Goal: Transaction & Acquisition: Obtain resource

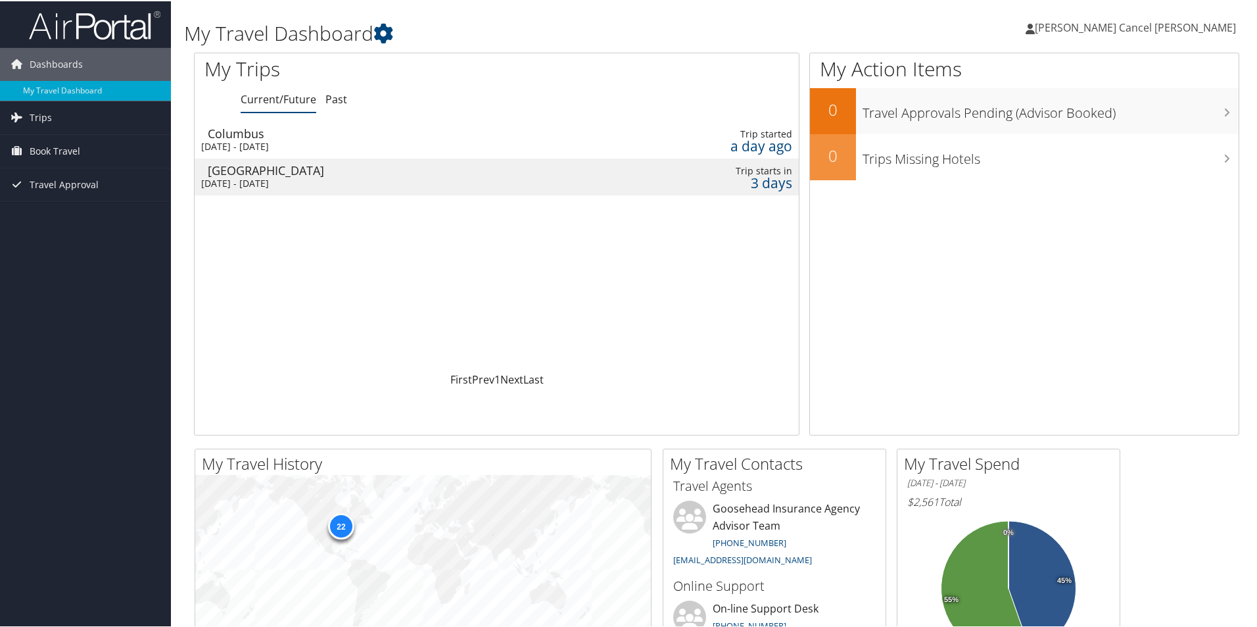
drag, startPoint x: 537, startPoint y: 199, endPoint x: 550, endPoint y: 183, distance: 20.5
click at [537, 199] on div "Loading... Columbus Mon 8 Sep 2025 - Fri 12 Sep 2025 Trip started a day ago Chi…" at bounding box center [497, 245] width 604 height 250
click at [48, 114] on span "Trips" at bounding box center [41, 116] width 22 height 33
click at [45, 160] on link "Past Trips" at bounding box center [85, 163] width 171 height 20
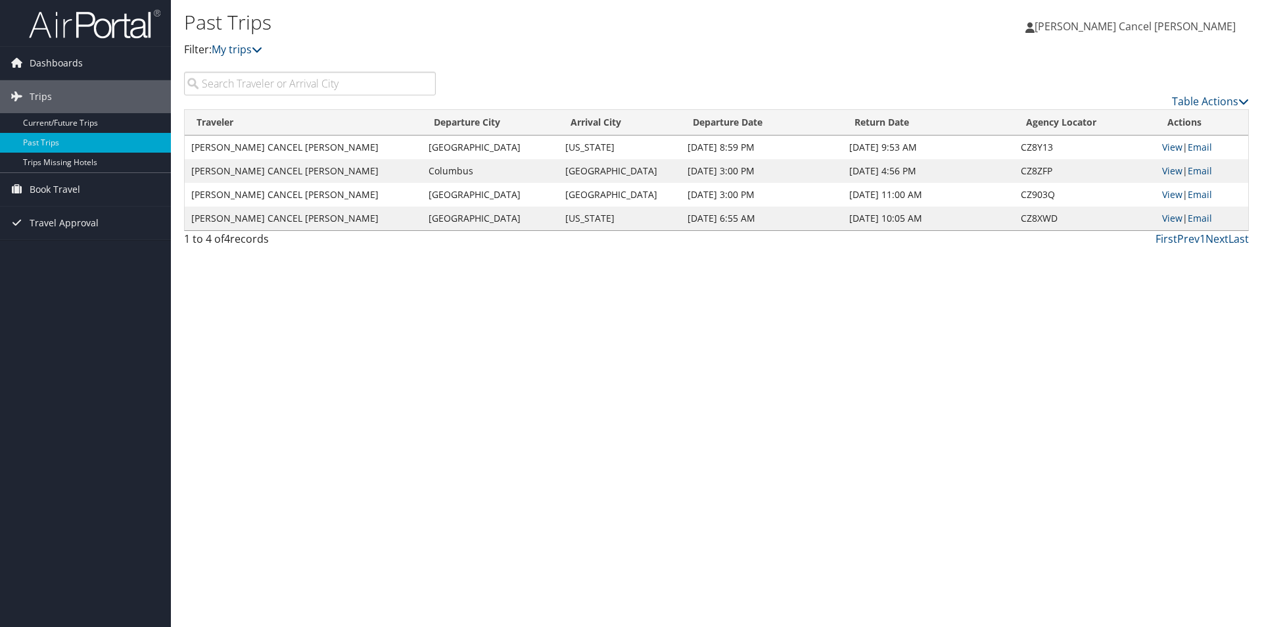
click at [796, 74] on div "Table Actions" at bounding box center [853, 90] width 814 height 37
click at [1172, 173] on link "View" at bounding box center [1173, 170] width 20 height 12
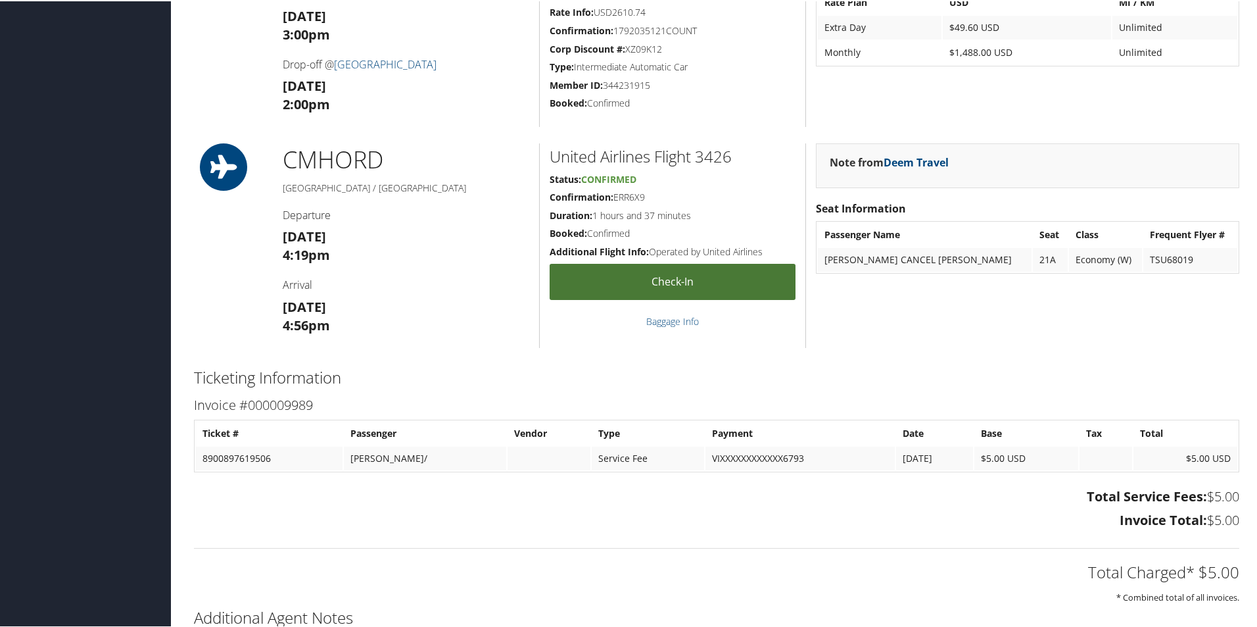
scroll to position [516, 0]
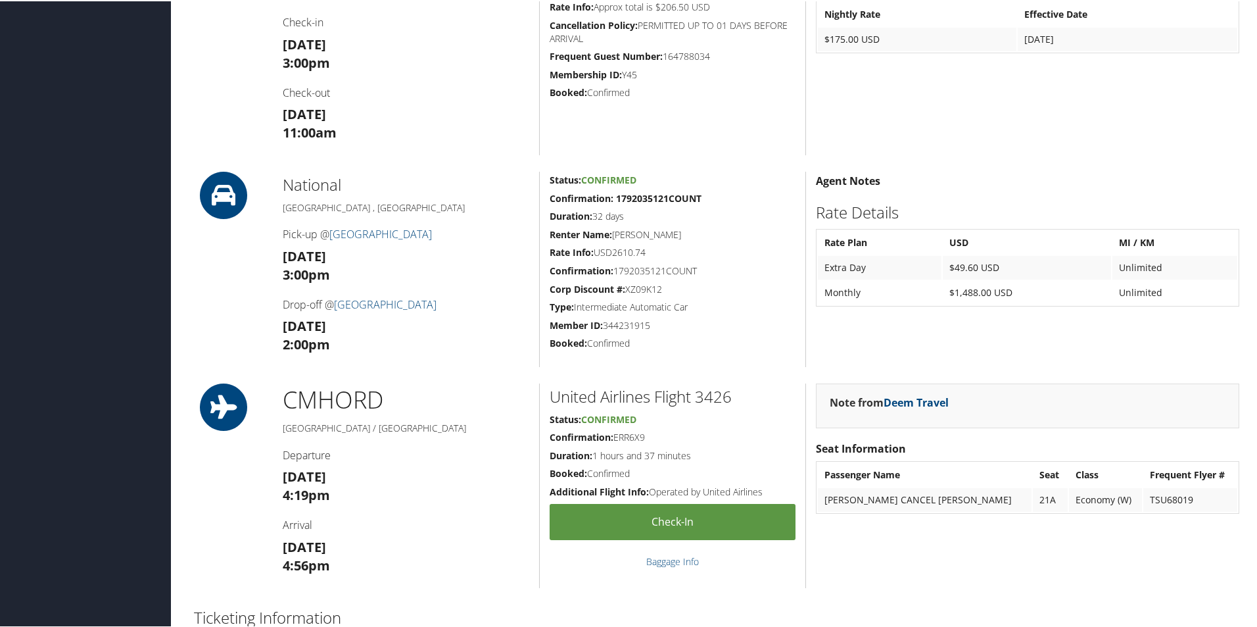
click at [329, 396] on h1 "CMH ORD" at bounding box center [406, 398] width 247 height 33
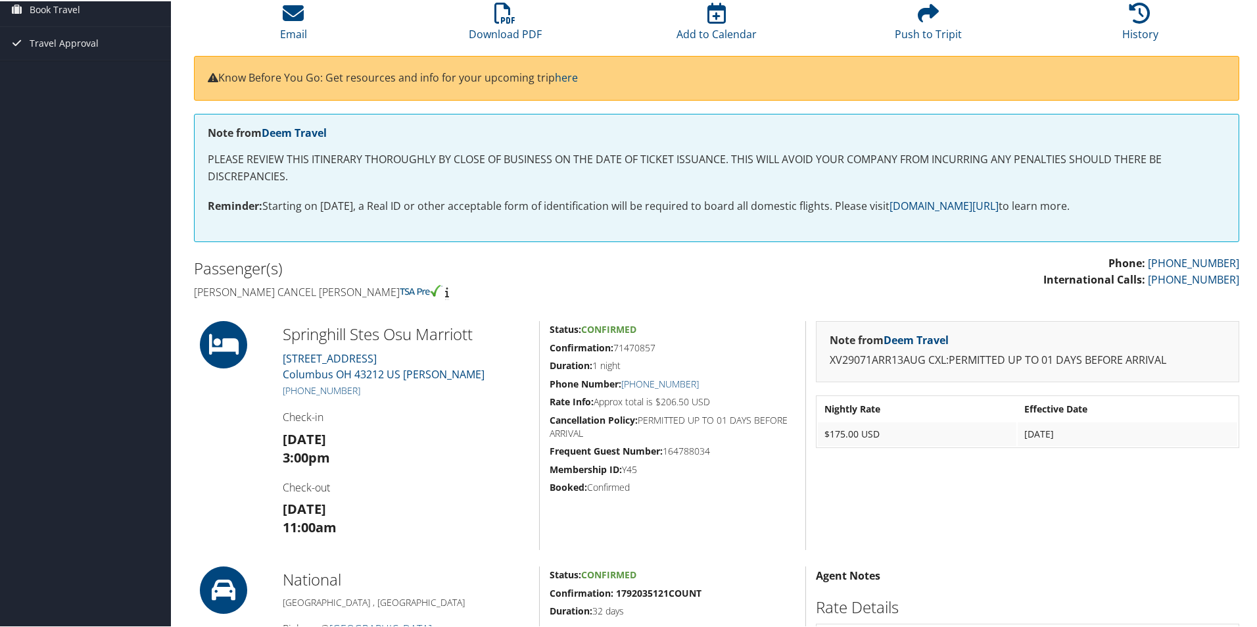
scroll to position [582, 0]
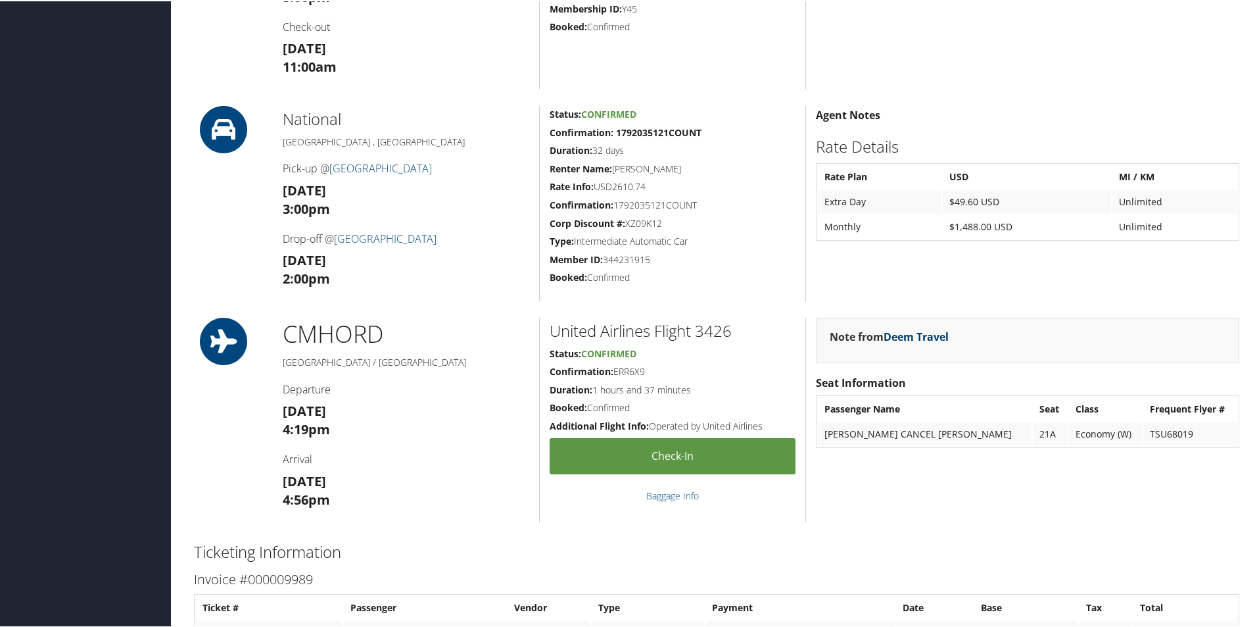
click at [903, 337] on link "Deem Travel" at bounding box center [916, 335] width 65 height 14
drag, startPoint x: 1032, startPoint y: 425, endPoint x: 1026, endPoint y: 420, distance: 7.4
click at [1033, 422] on td "21A" at bounding box center [1050, 433] width 35 height 24
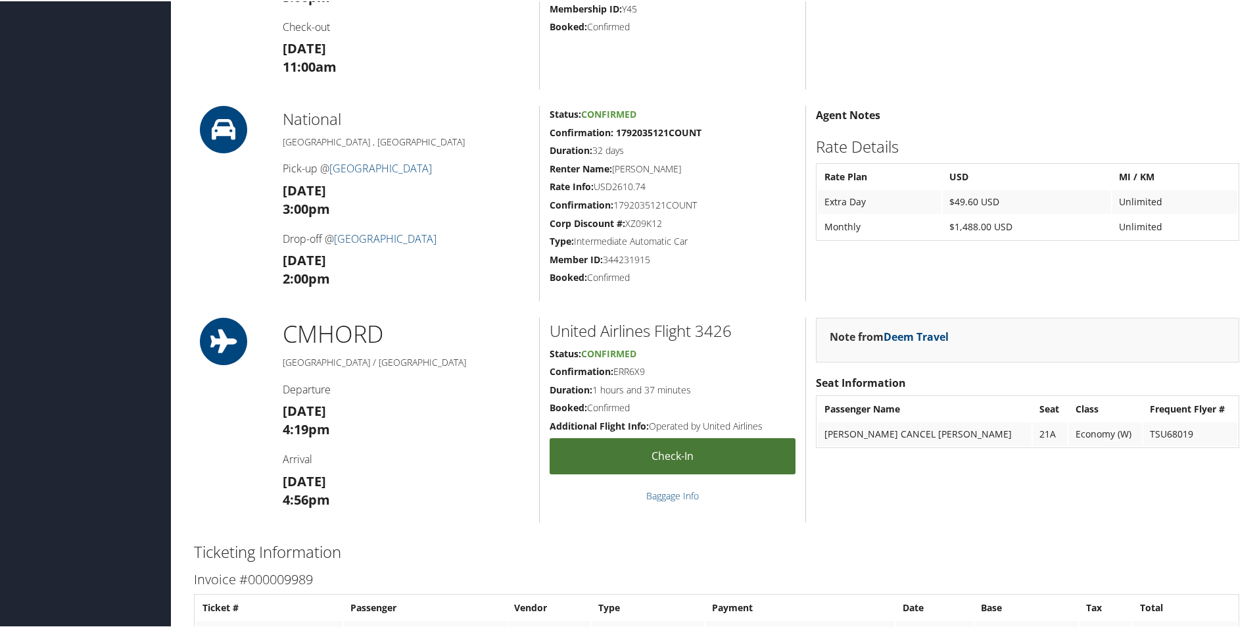
click at [684, 458] on link "Check-in" at bounding box center [673, 455] width 246 height 36
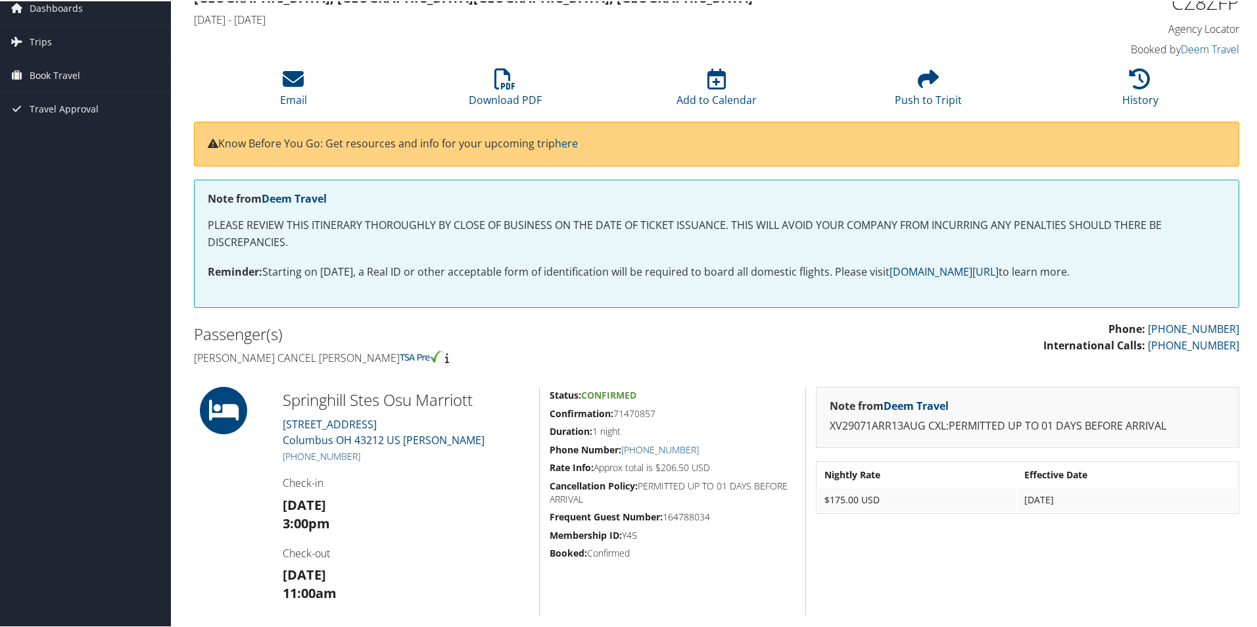
scroll to position [0, 0]
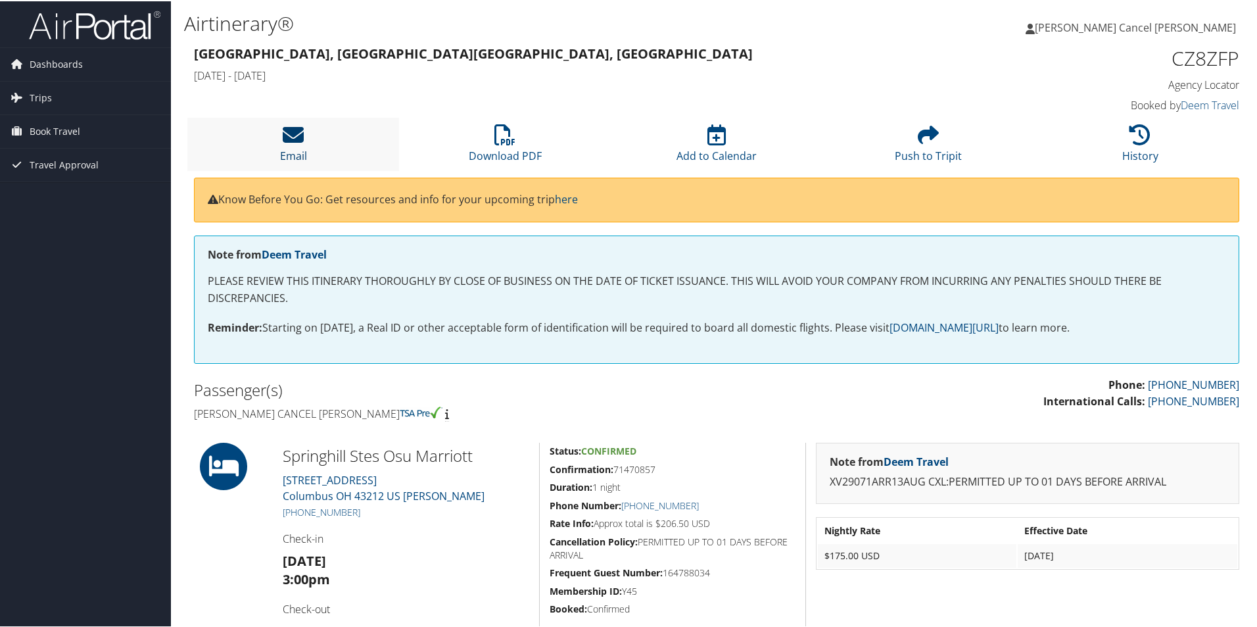
click at [297, 155] on link "Email" at bounding box center [293, 146] width 27 height 32
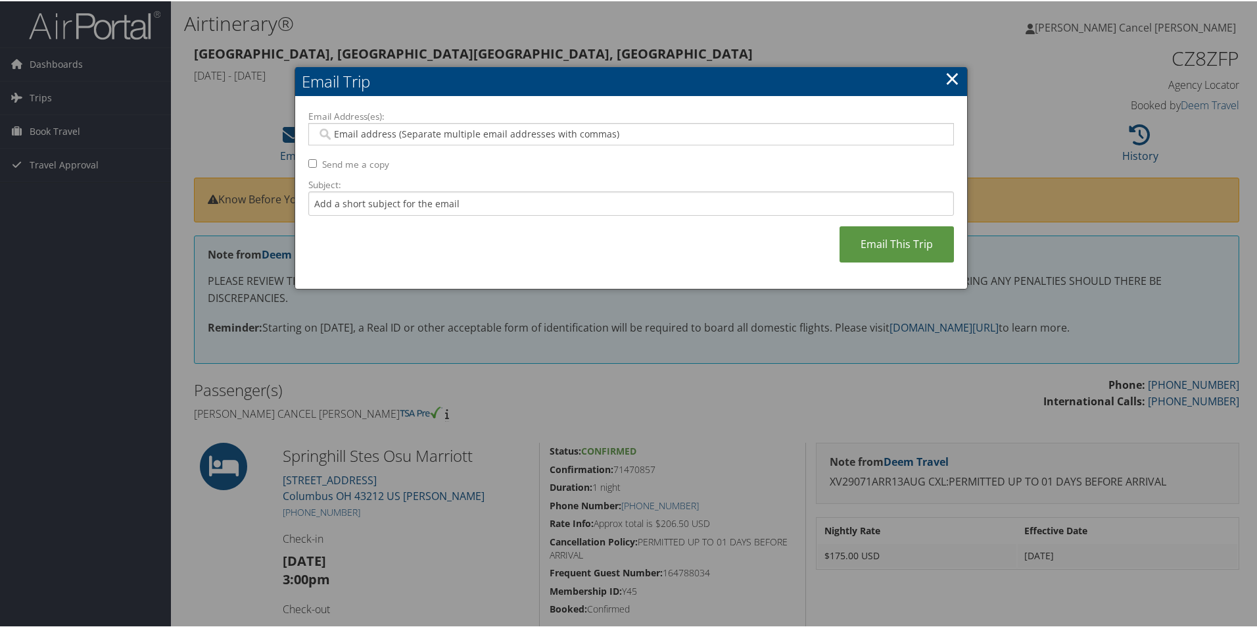
click at [950, 77] on link "×" at bounding box center [952, 77] width 15 height 26
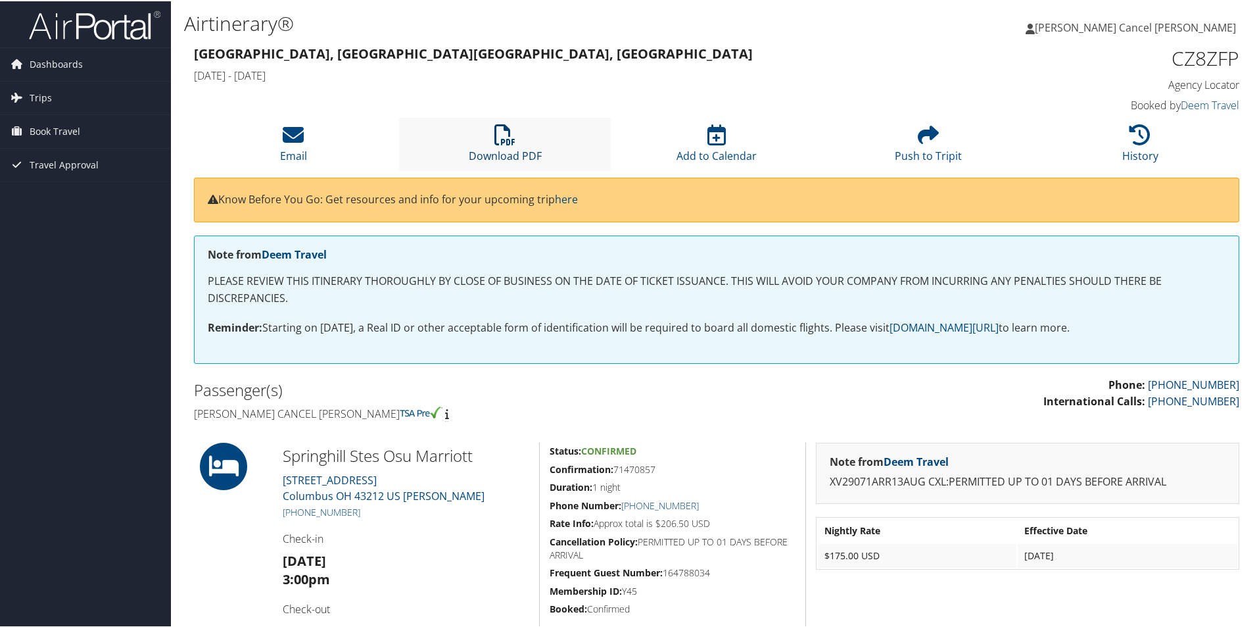
click at [494, 152] on link "Download PDF" at bounding box center [505, 146] width 73 height 32
click at [575, 199] on link "here" at bounding box center [566, 198] width 23 height 14
click at [581, 309] on div "Note from Deem Travel PLEASE REVIEW THIS ITINERARY THOROUGHLY BY CLOSE OF BUSIN…" at bounding box center [716, 298] width 1045 height 128
click at [68, 22] on img at bounding box center [95, 24] width 132 height 31
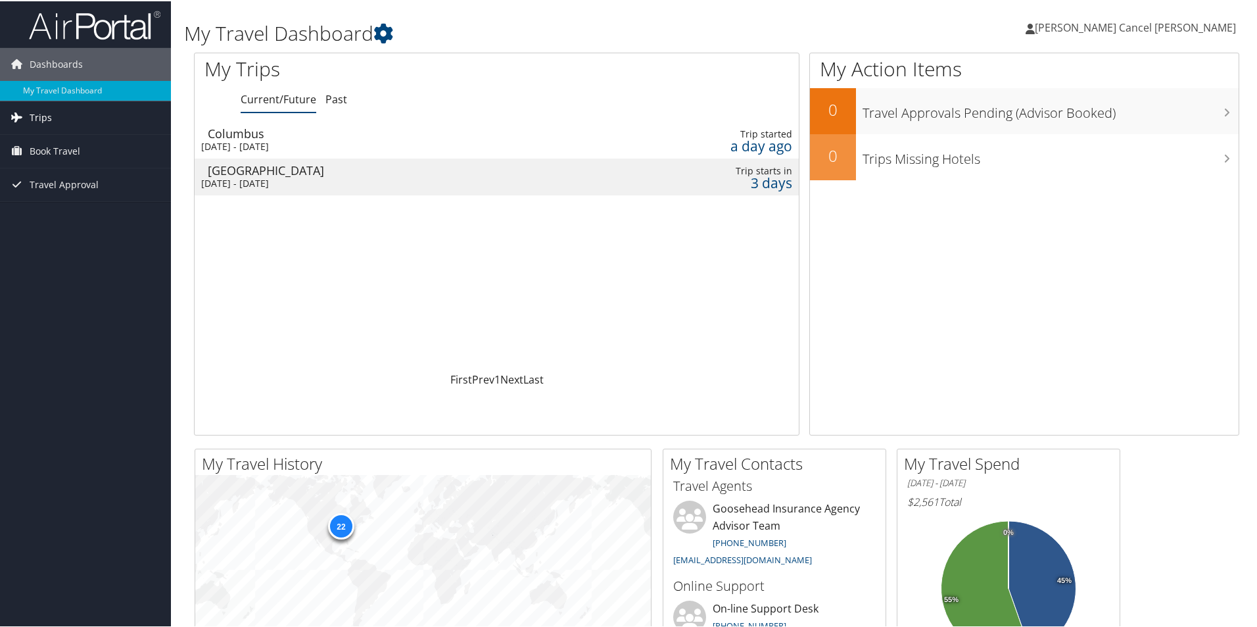
click at [41, 114] on span "Trips" at bounding box center [41, 116] width 22 height 33
click at [40, 158] on link "Past Trips" at bounding box center [85, 163] width 171 height 20
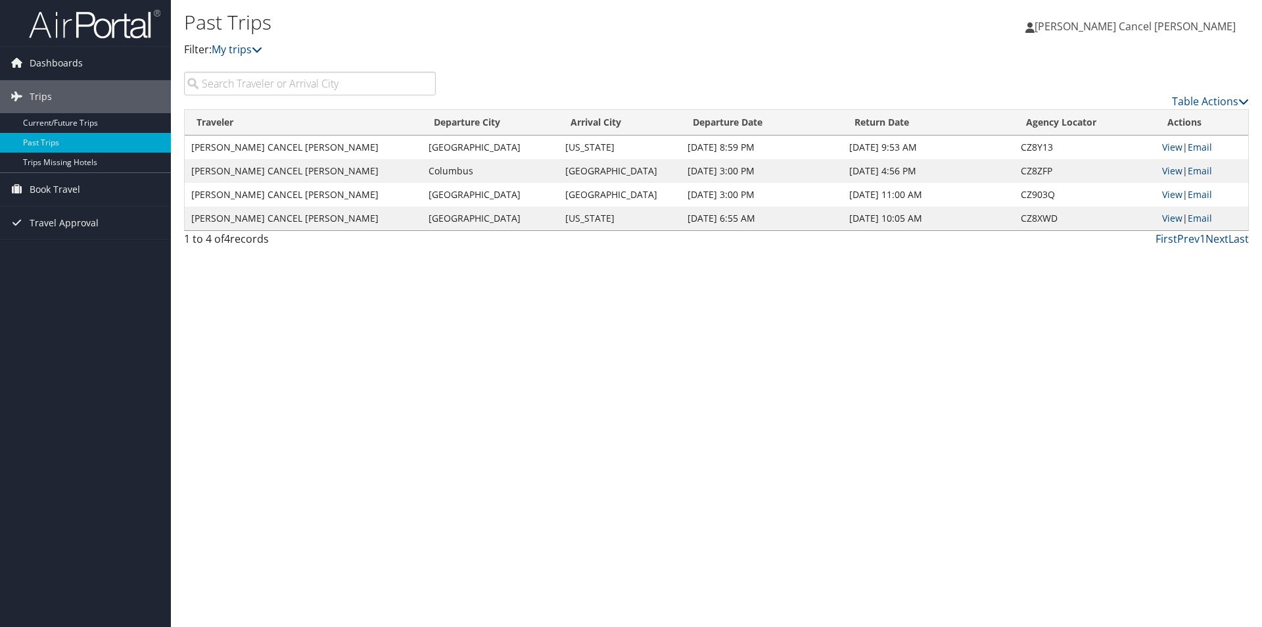
click at [558, 155] on td "[GEOGRAPHIC_DATA]" at bounding box center [490, 147] width 137 height 24
click at [1169, 171] on link "View" at bounding box center [1173, 170] width 20 height 12
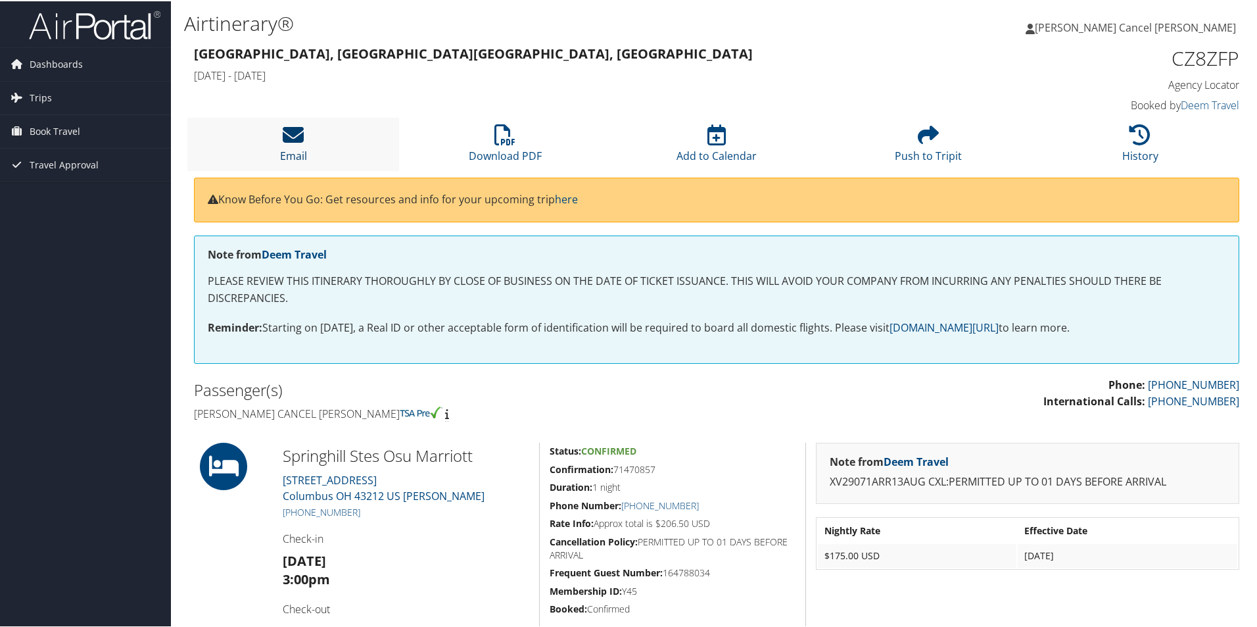
click at [293, 149] on link "Email" at bounding box center [293, 146] width 27 height 32
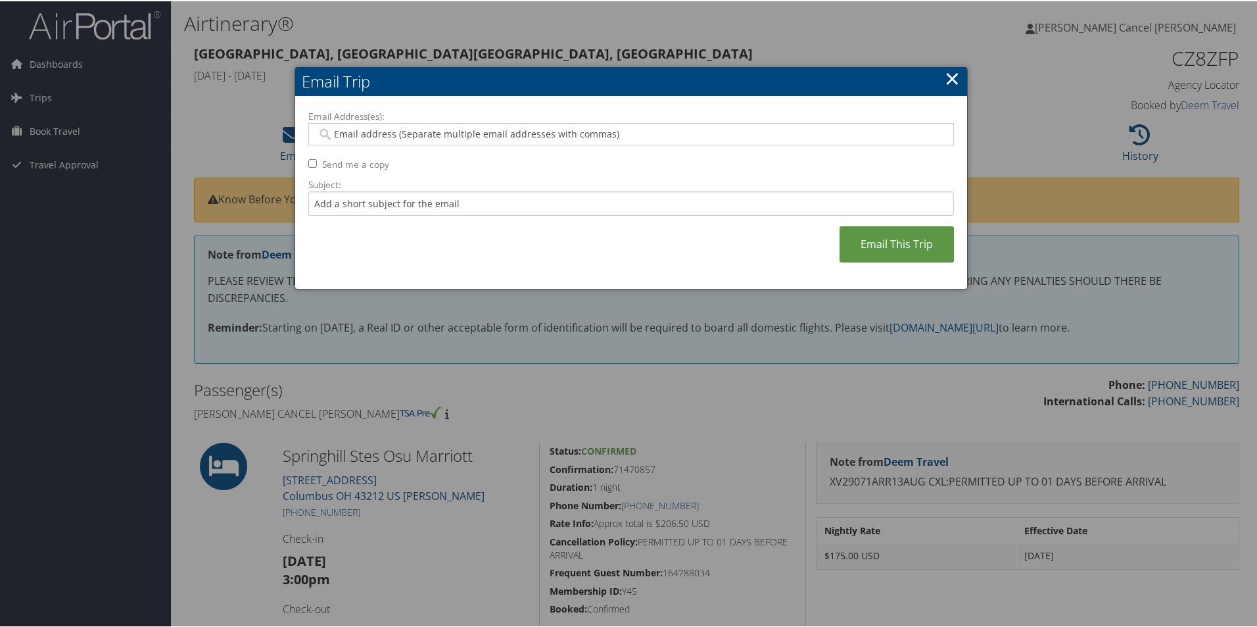
click at [403, 132] on input "Email Address(es):" at bounding box center [631, 132] width 628 height 13
click at [954, 78] on link "×" at bounding box center [952, 77] width 15 height 26
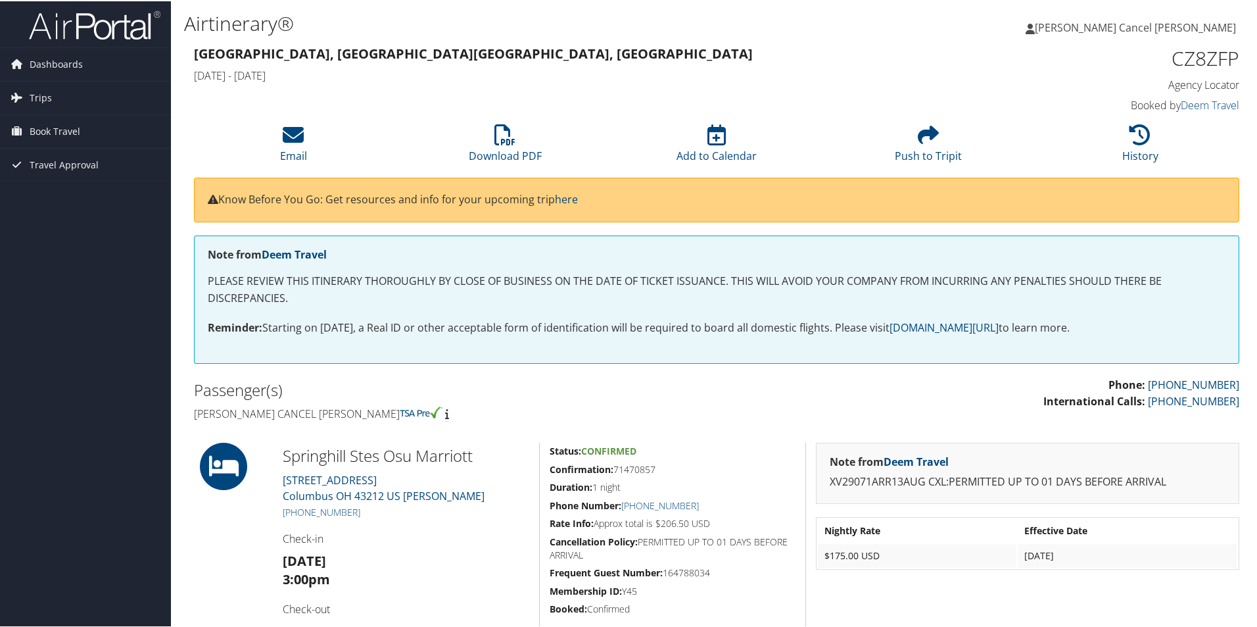
click at [482, 83] on div "[GEOGRAPHIC_DATA], [GEOGRAPHIC_DATA] [GEOGRAPHIC_DATA], [GEOGRAPHIC_DATA] [DATE…" at bounding box center [583, 64] width 799 height 46
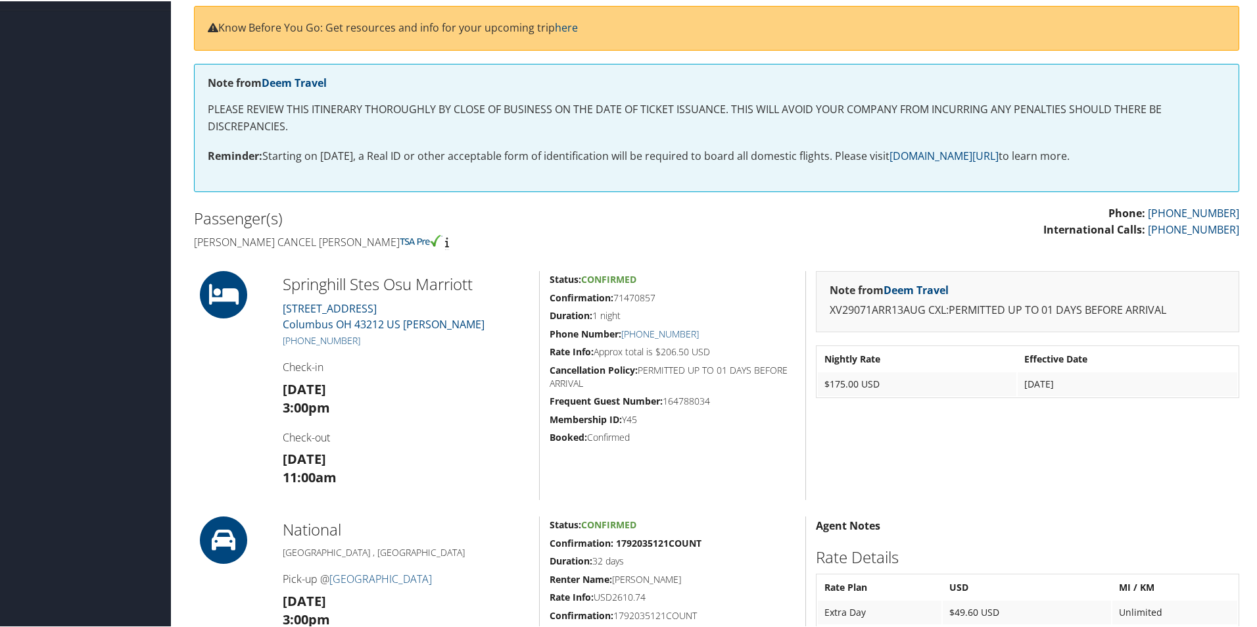
scroll to position [263, 0]
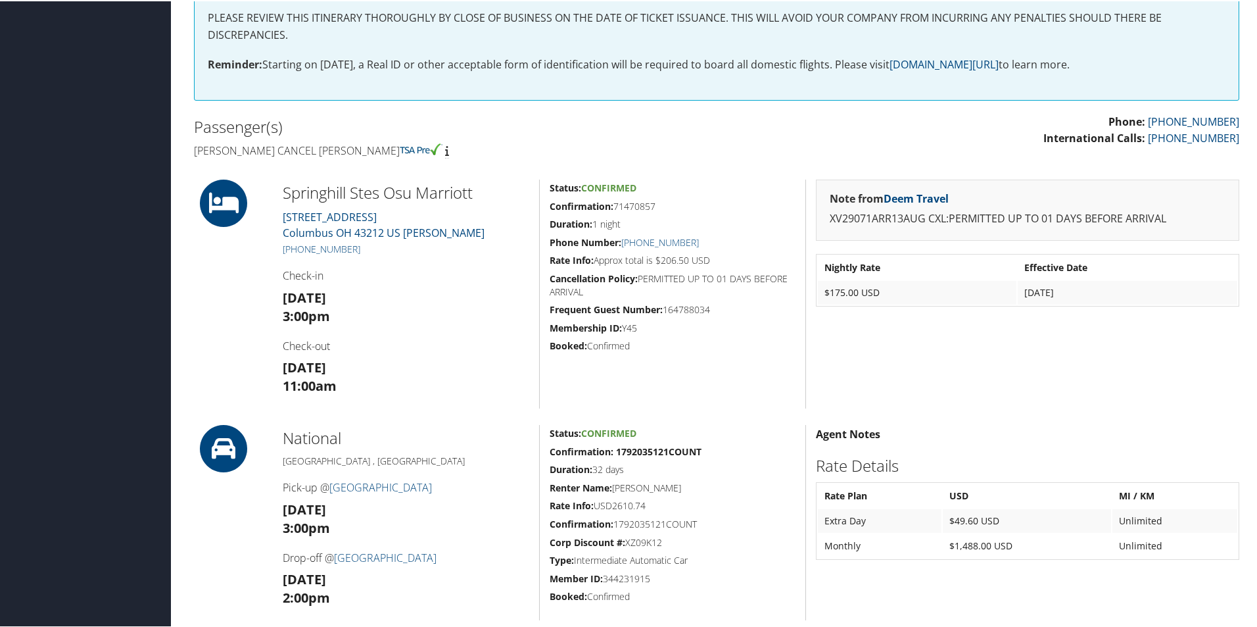
click at [629, 131] on h2 "Passenger(s)" at bounding box center [450, 125] width 513 height 22
click at [555, 156] on h4 "[PERSON_NAME] Cancel [PERSON_NAME]" at bounding box center [450, 149] width 513 height 14
click at [797, 359] on div "Status: Confirmed Confirmation: 71470857 Duration: 1 night Phone Number: +1 (61…" at bounding box center [672, 292] width 266 height 229
click at [592, 178] on div "Status: Confirmed Confirmation: 71470857 Duration: 1 night Phone Number: +1 (61…" at bounding box center [672, 292] width 266 height 229
click at [500, 228] on div "Springhill Stes Osu Marriott 1421 OLENTANGY RIVER RD Columbus OH 43212 US Frank…" at bounding box center [406, 292] width 266 height 229
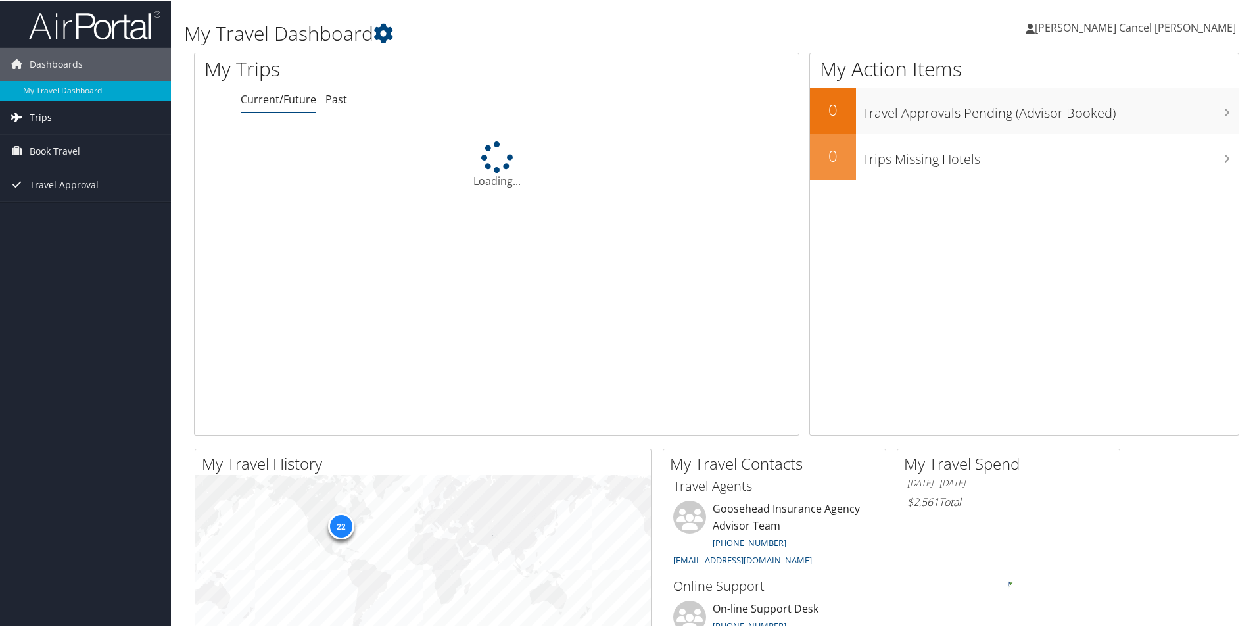
click at [52, 119] on link "Trips" at bounding box center [85, 116] width 171 height 33
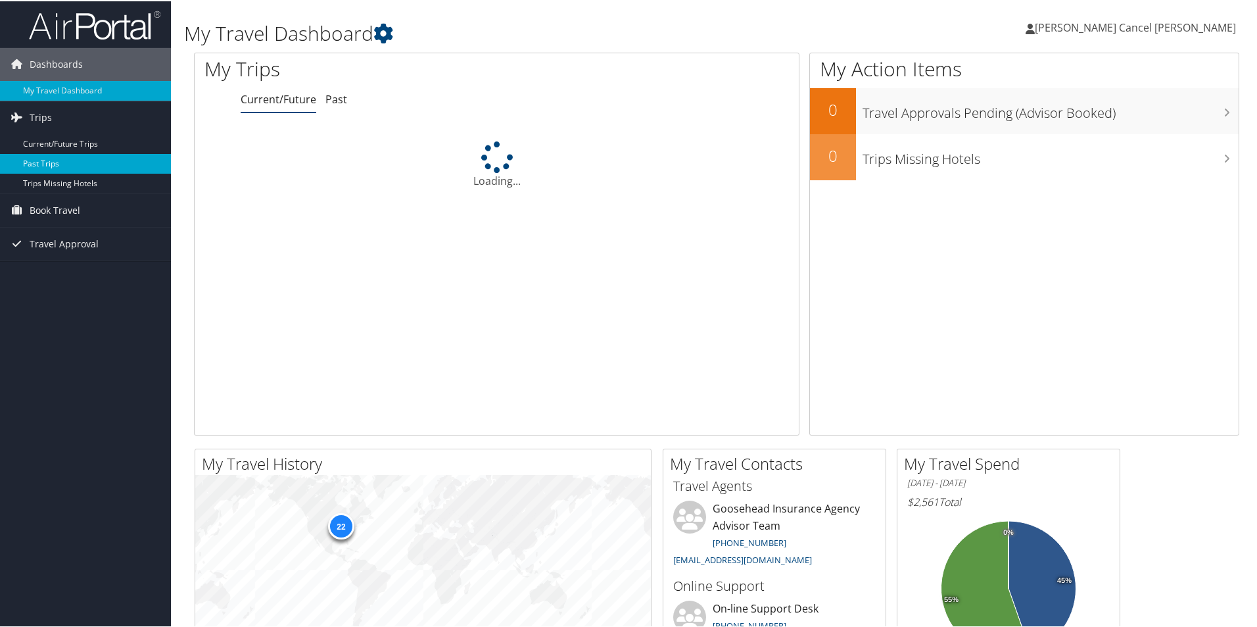
click at [45, 160] on link "Past Trips" at bounding box center [85, 163] width 171 height 20
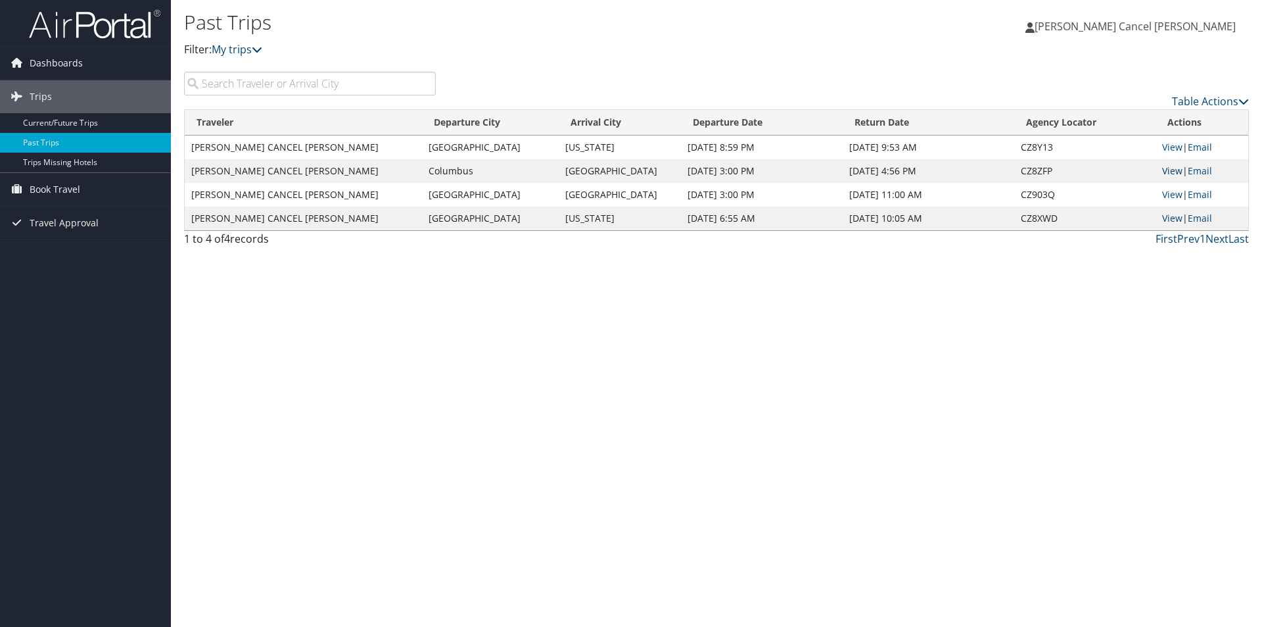
click at [1174, 172] on link "View" at bounding box center [1173, 170] width 20 height 12
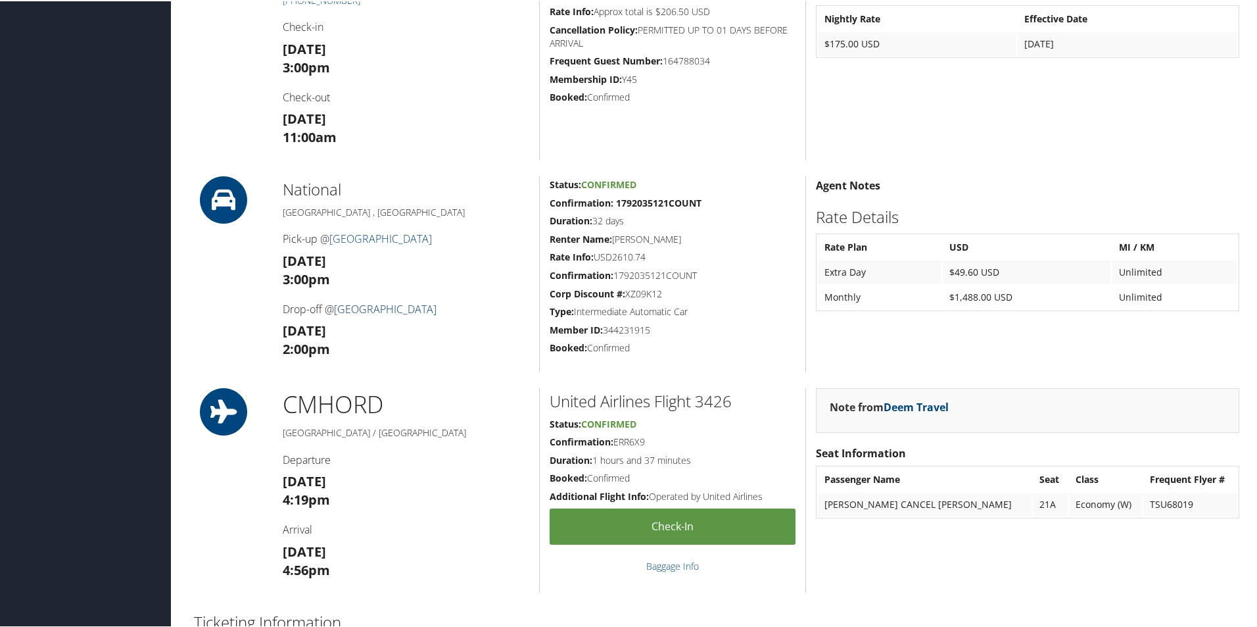
scroll to position [526, 0]
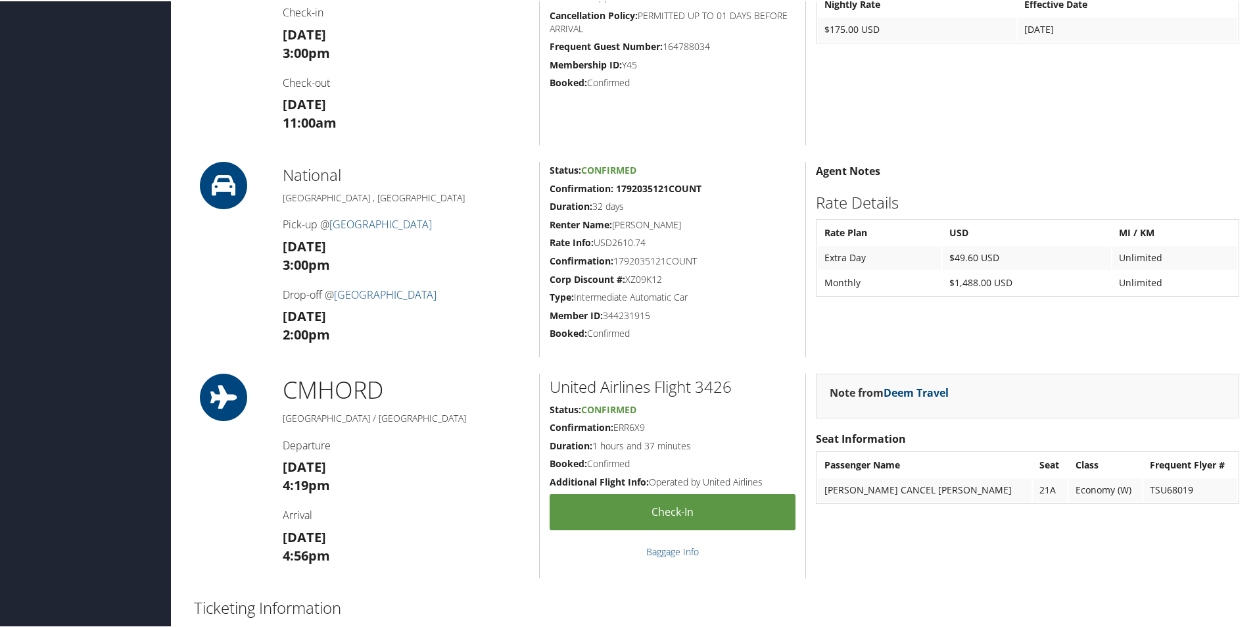
click at [969, 153] on div "85972859 [GEOGRAPHIC_DATA], [GEOGRAPHIC_DATA] [GEOGRAPHIC_DATA], [GEOGRAPHIC_DA…" at bounding box center [716, 263] width 1065 height 1496
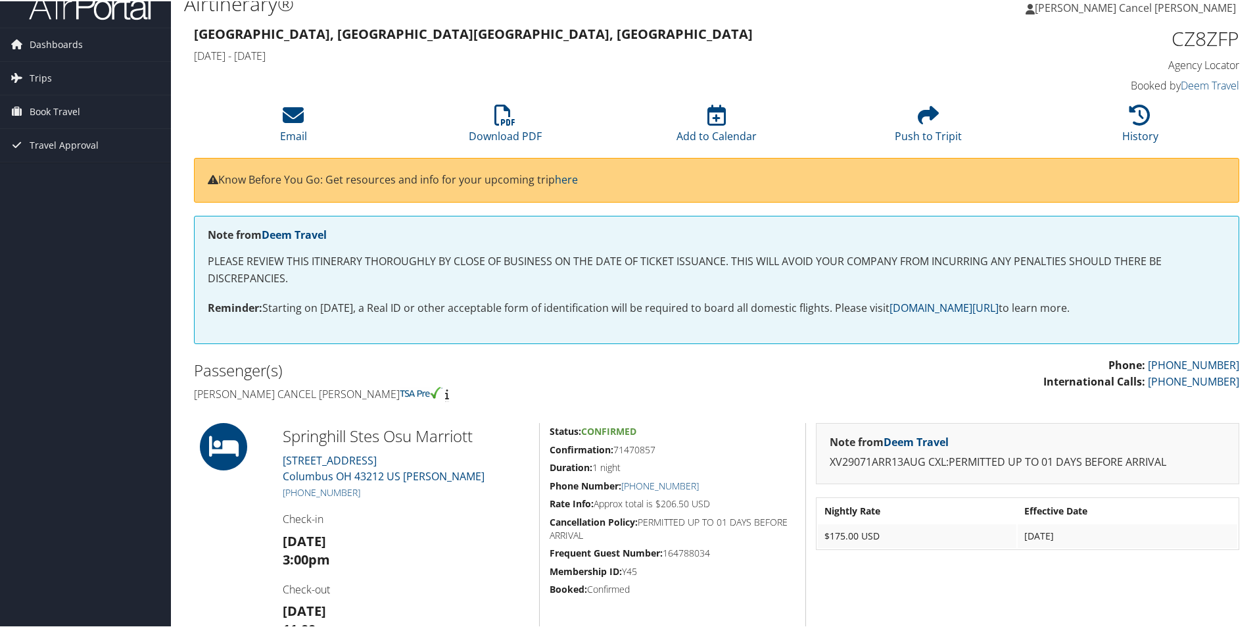
scroll to position [0, 0]
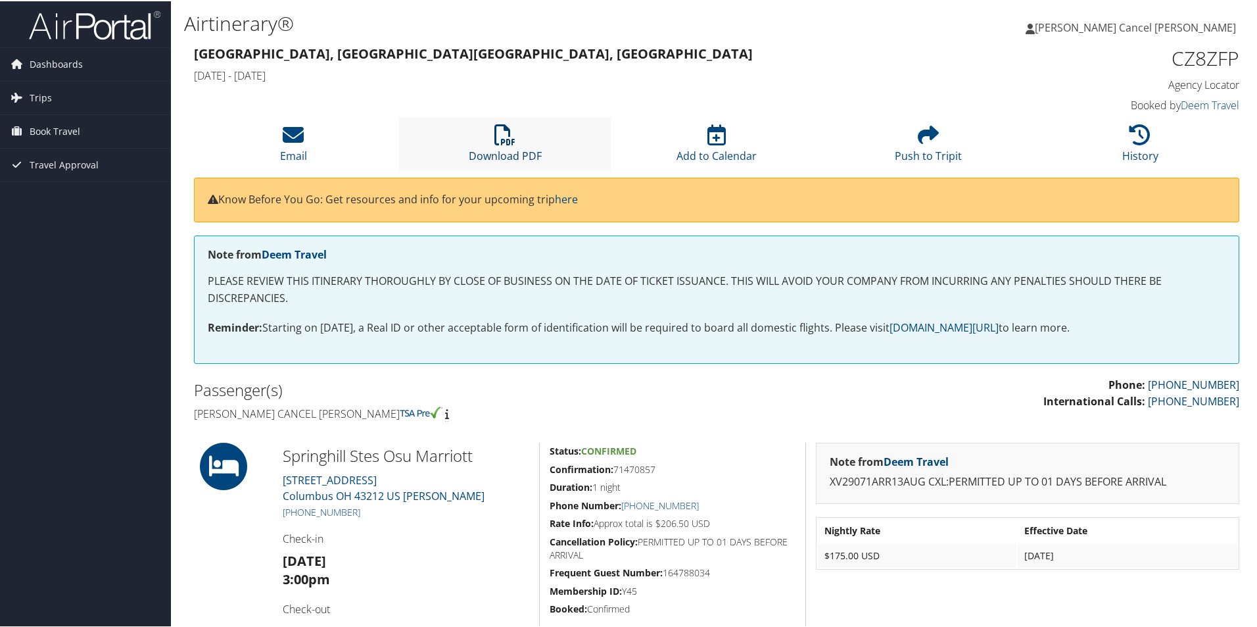
click at [504, 149] on link "Download PDF" at bounding box center [505, 146] width 73 height 32
click at [939, 28] on div "[PERSON_NAME] Cancel [PERSON_NAME] Cancel [PERSON_NAME] My Settings Travel Agen…" at bounding box center [1052, 32] width 421 height 51
click at [30, 95] on span "Trips" at bounding box center [41, 96] width 22 height 33
click at [42, 140] on link "Past Trips" at bounding box center [85, 143] width 171 height 20
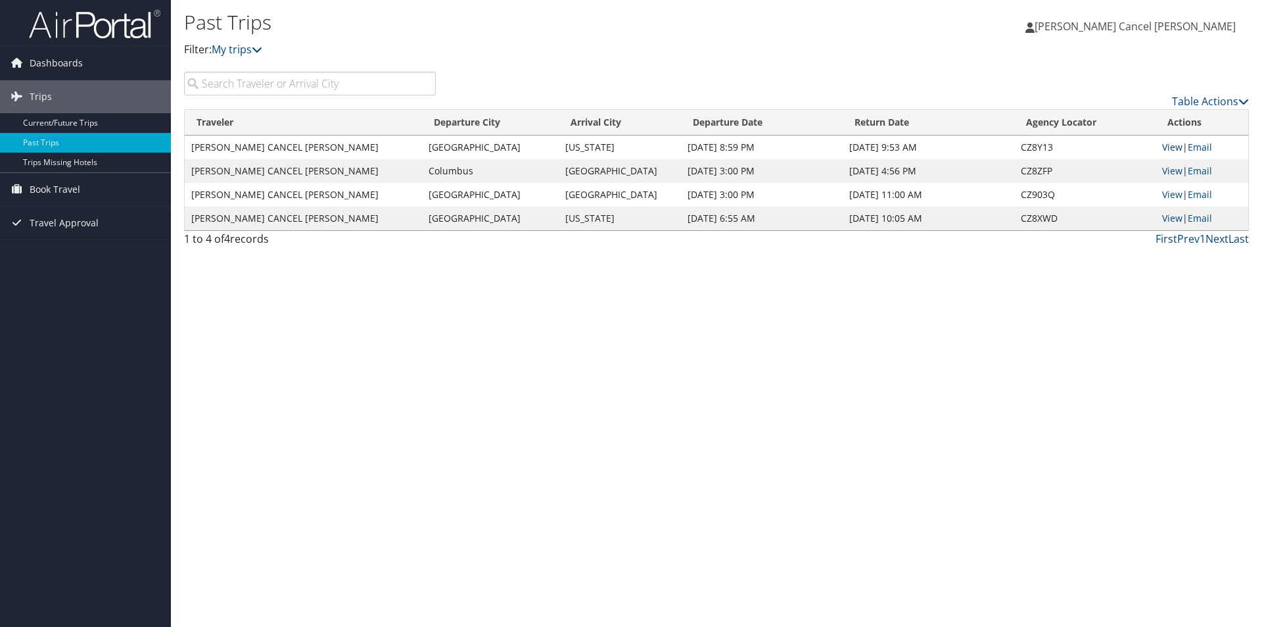
click at [1173, 141] on link "View" at bounding box center [1173, 147] width 20 height 12
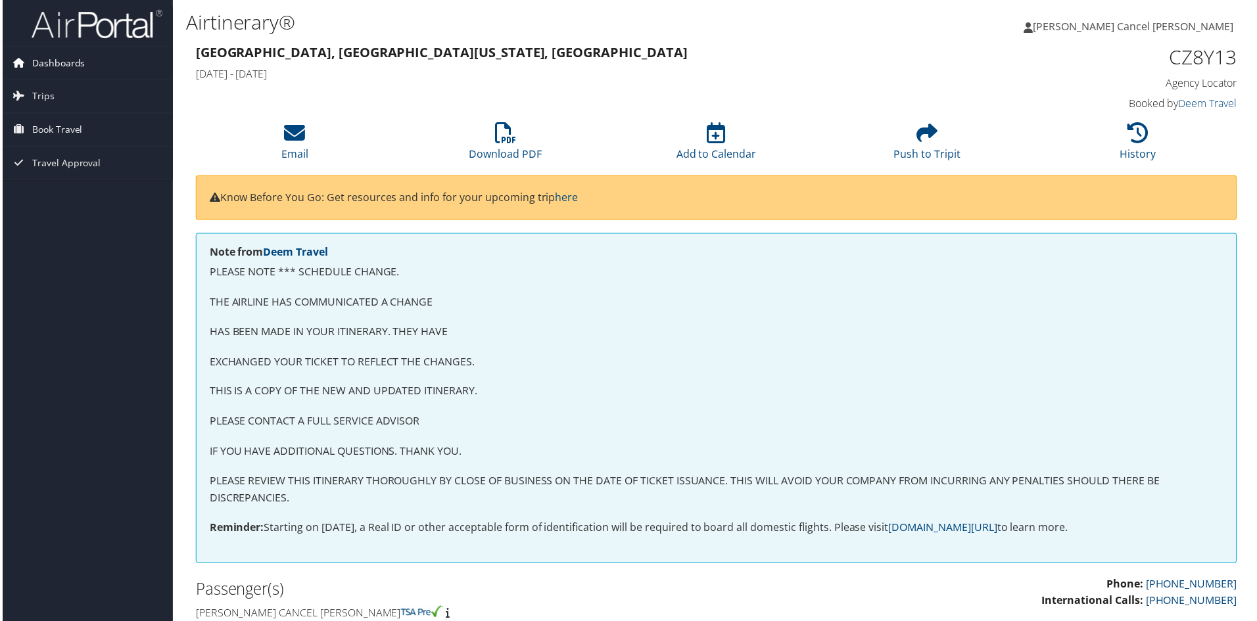
click at [76, 64] on span "Dashboards" at bounding box center [56, 63] width 53 height 33
click at [36, 151] on span "Book Travel" at bounding box center [55, 149] width 51 height 33
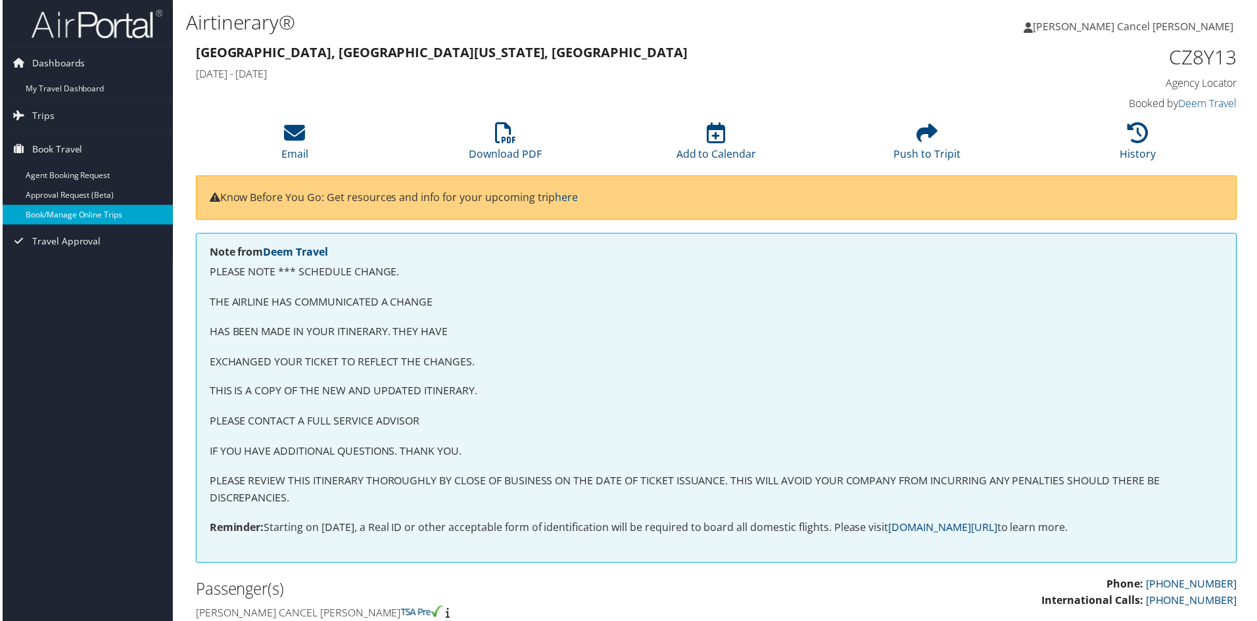
click at [72, 217] on link "Book/Manage Online Trips" at bounding box center [85, 216] width 171 height 20
